Goal: Find specific page/section: Find specific page/section

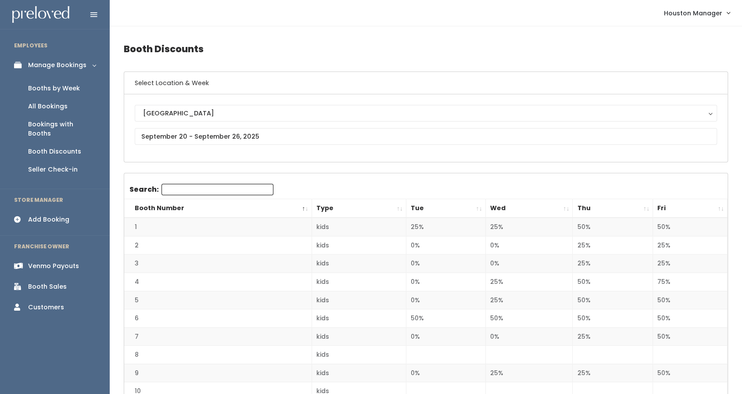
click at [612, 208] on th "Thu" at bounding box center [612, 208] width 80 height 19
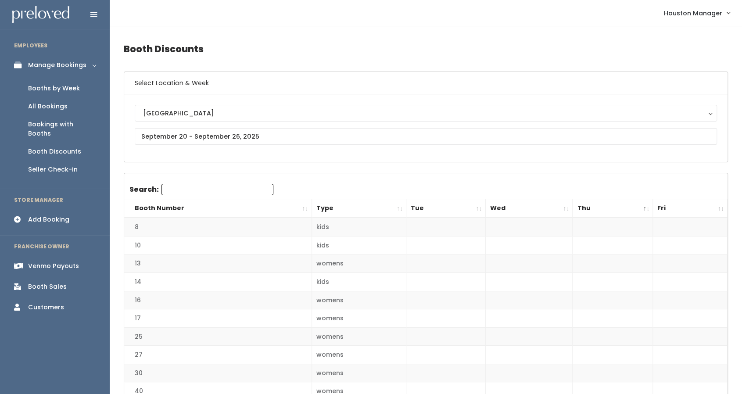
click at [96, 13] on icon at bounding box center [93, 15] width 7 height 8
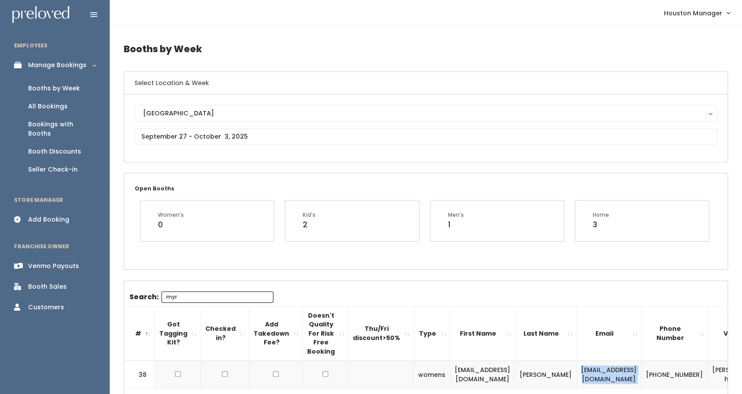
click at [46, 282] on div "Booth Sales" at bounding box center [47, 286] width 39 height 9
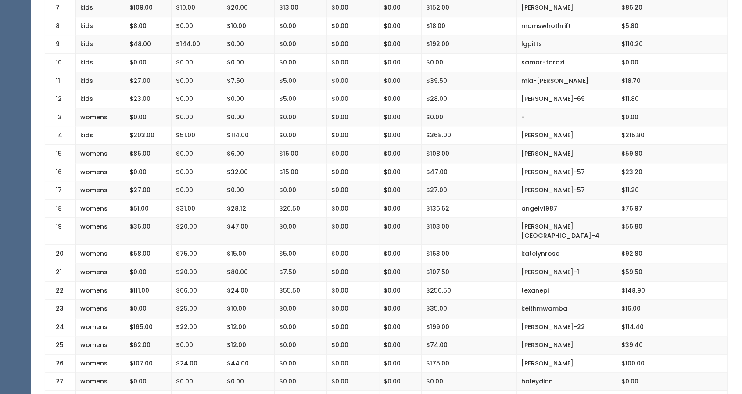
scroll to position [329, 0]
